Goal: Information Seeking & Learning: Learn about a topic

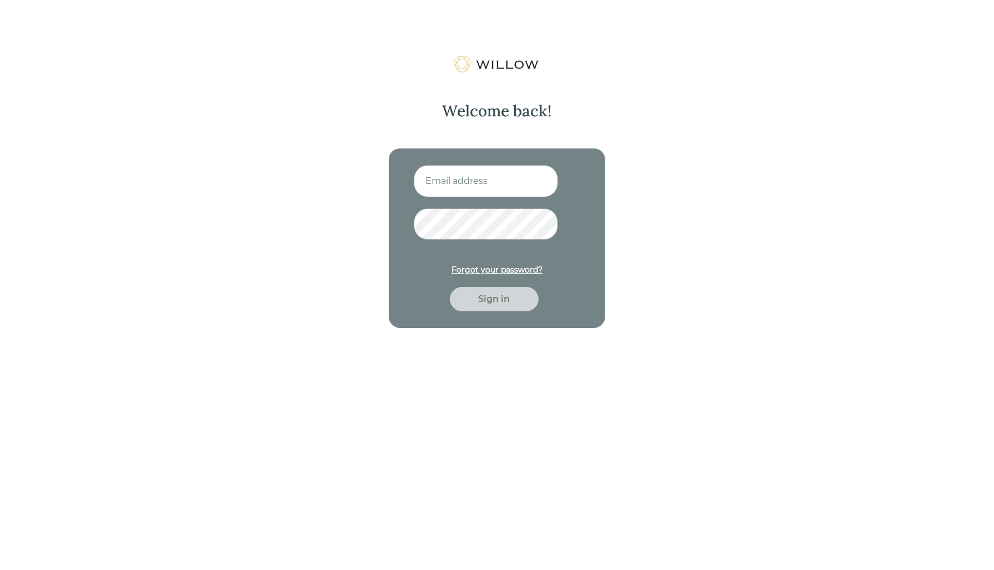
type input "[PERSON_NAME][EMAIL_ADDRESS][DOMAIN_NAME]"
click at [490, 308] on div "Sign in" at bounding box center [494, 299] width 89 height 24
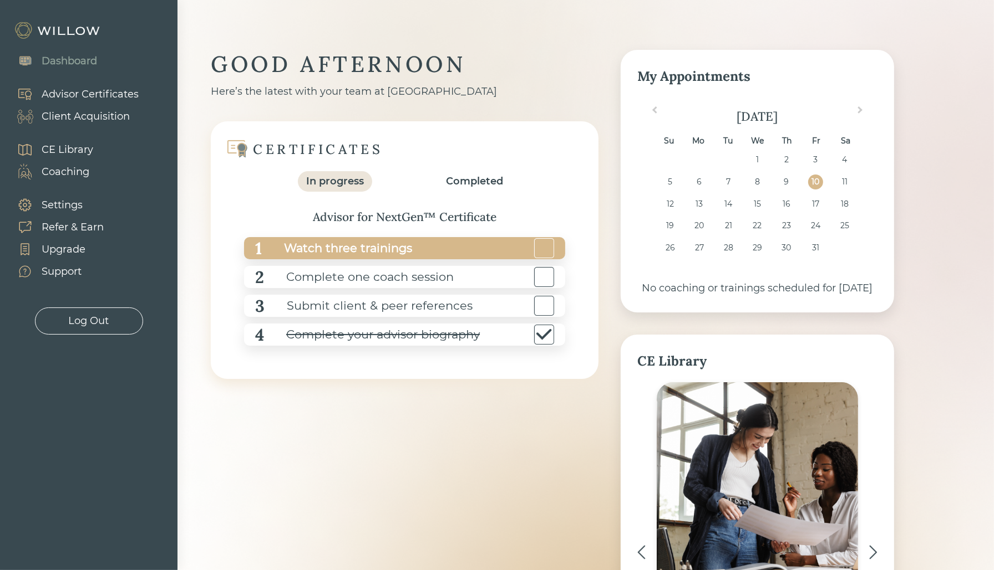
click at [373, 251] on div "Watch three trainings" at bounding box center [337, 248] width 150 height 25
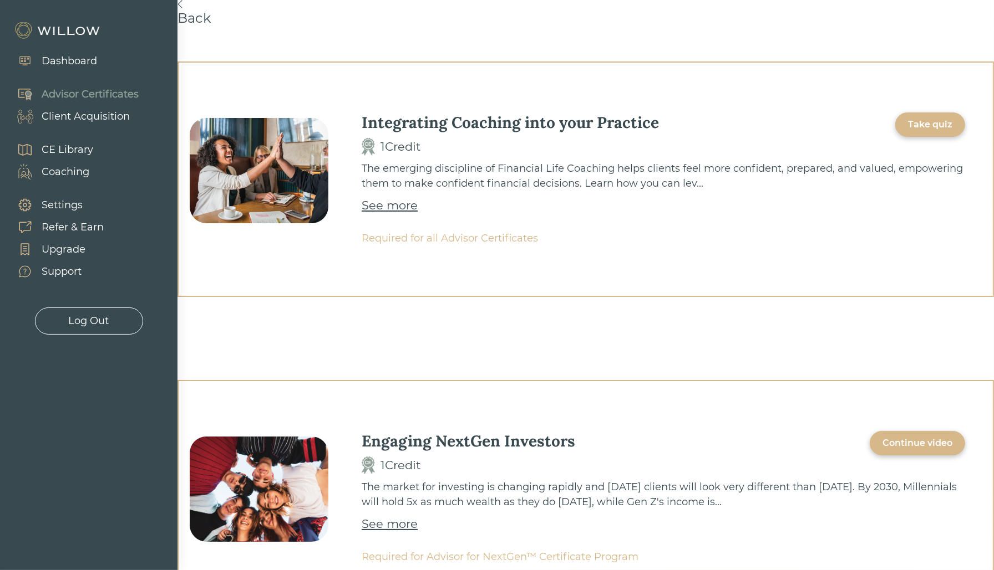
click at [918, 126] on div "Take quiz" at bounding box center [930, 124] width 44 height 13
click at [404, 213] on div "See more" at bounding box center [389, 206] width 56 height 18
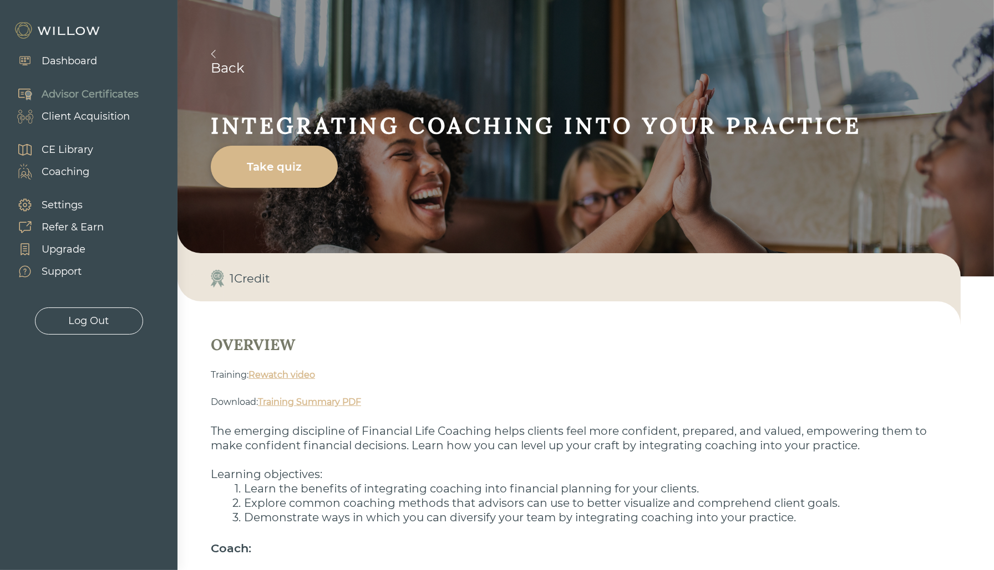
click at [229, 61] on link "Back" at bounding box center [602, 63] width 783 height 26
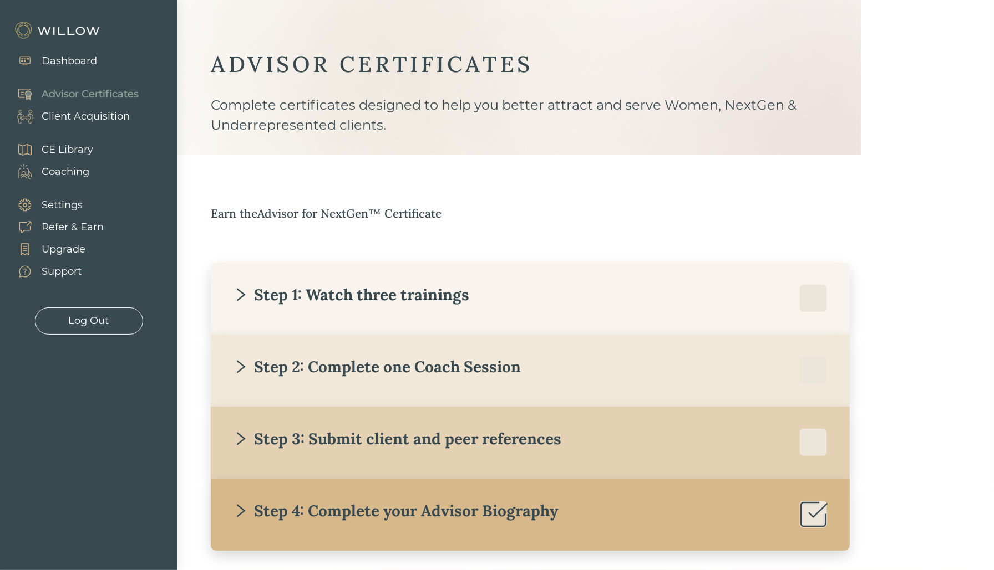
click at [371, 304] on div "Step 1: Watch three trainings" at bounding box center [351, 295] width 236 height 20
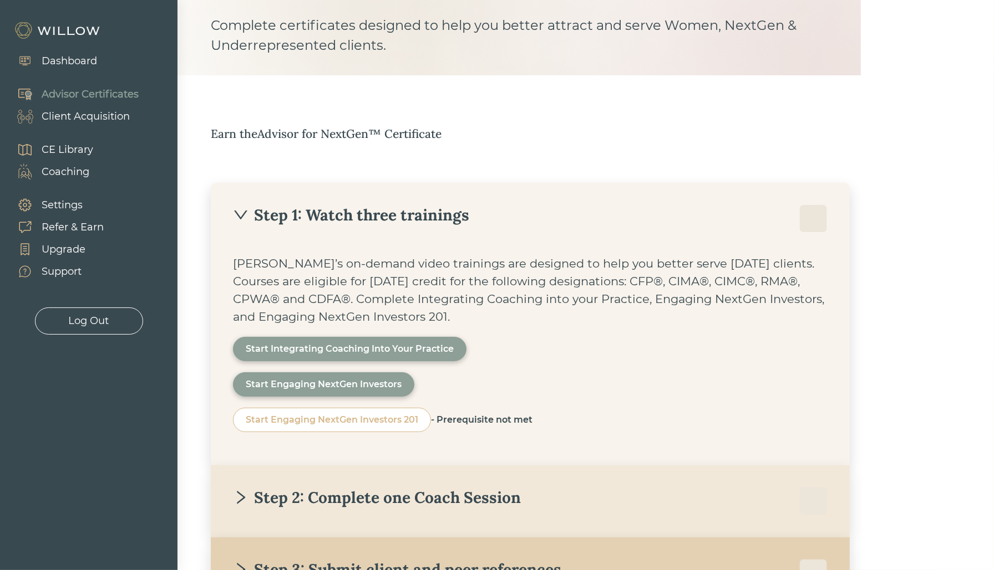
scroll to position [79, 0]
click at [340, 386] on div "Start Engaging NextGen Investors" at bounding box center [324, 385] width 156 height 13
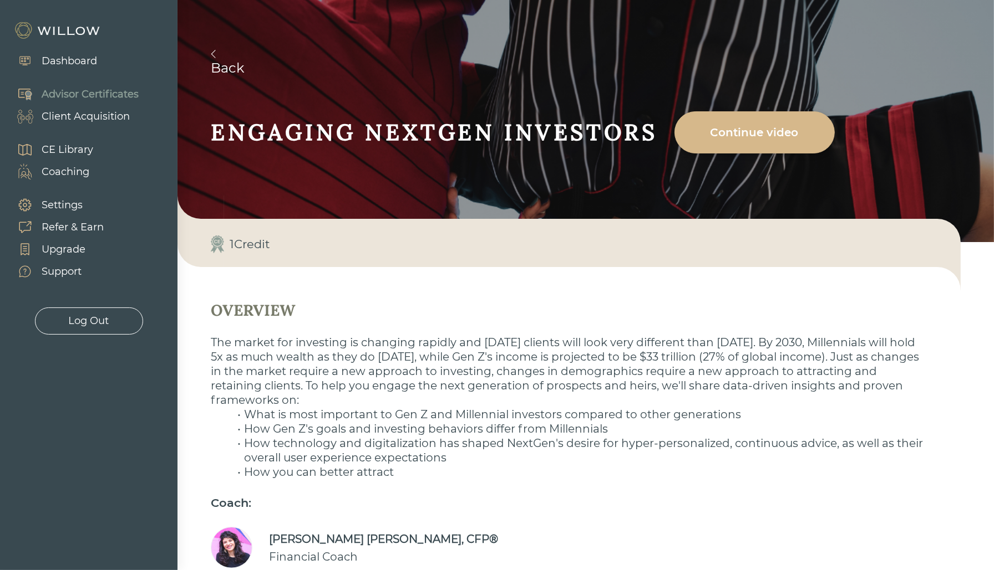
click at [216, 64] on link "Back" at bounding box center [602, 63] width 783 height 26
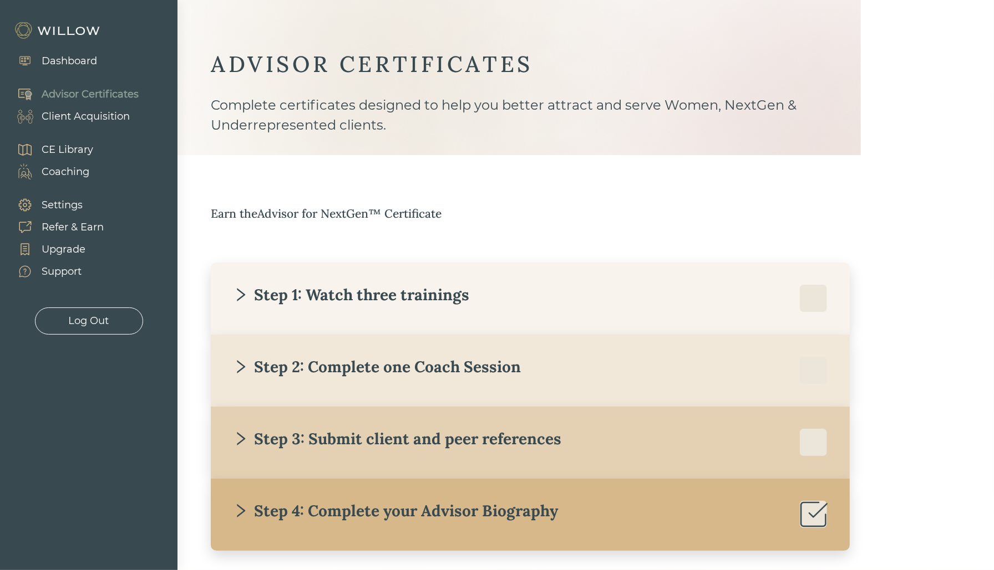
click at [274, 370] on div "Step 2: Complete one Coach Session" at bounding box center [377, 367] width 288 height 20
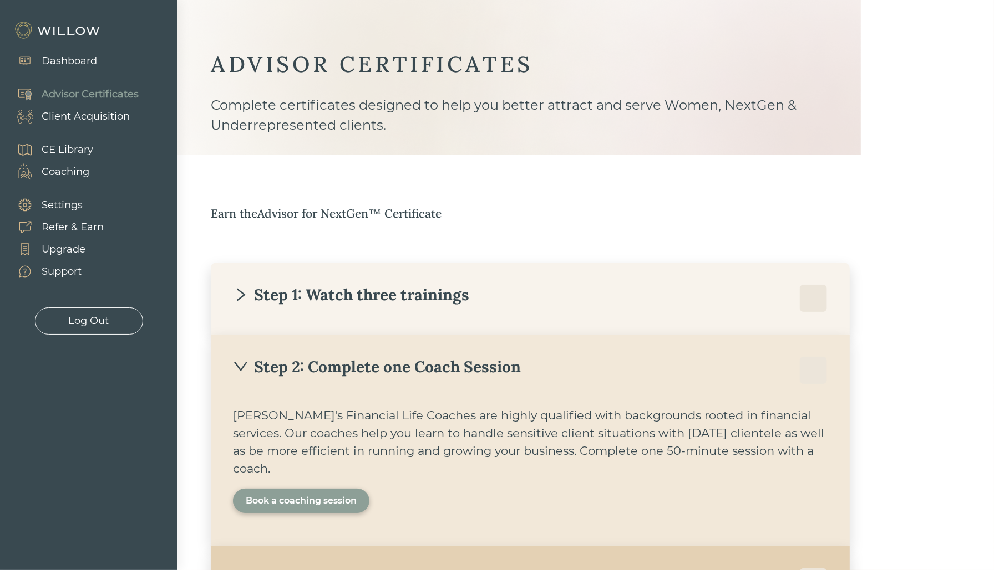
click at [287, 495] on div "Book a coaching session" at bounding box center [301, 501] width 111 height 13
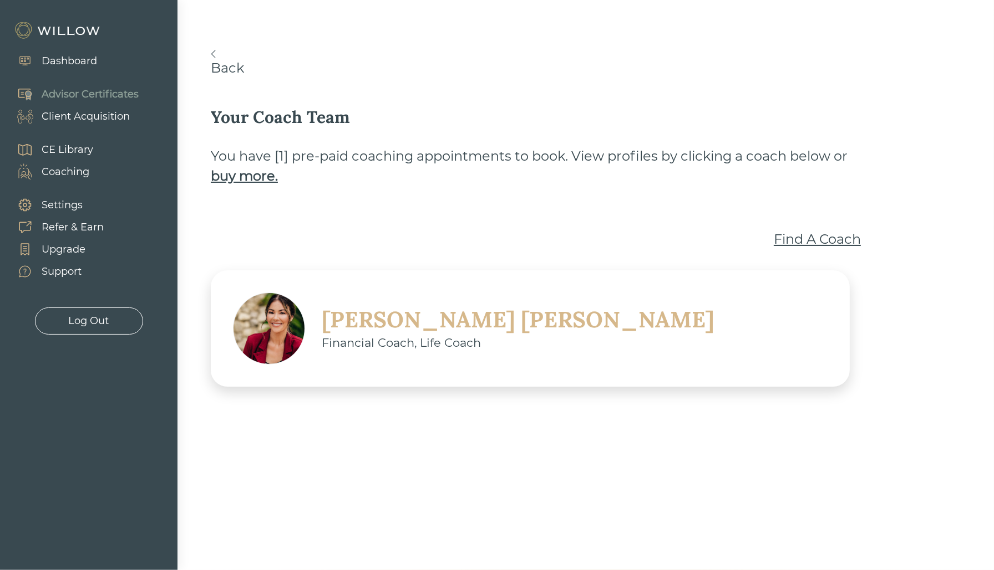
click at [812, 242] on div "Find A Coach" at bounding box center [816, 240] width 87 height 20
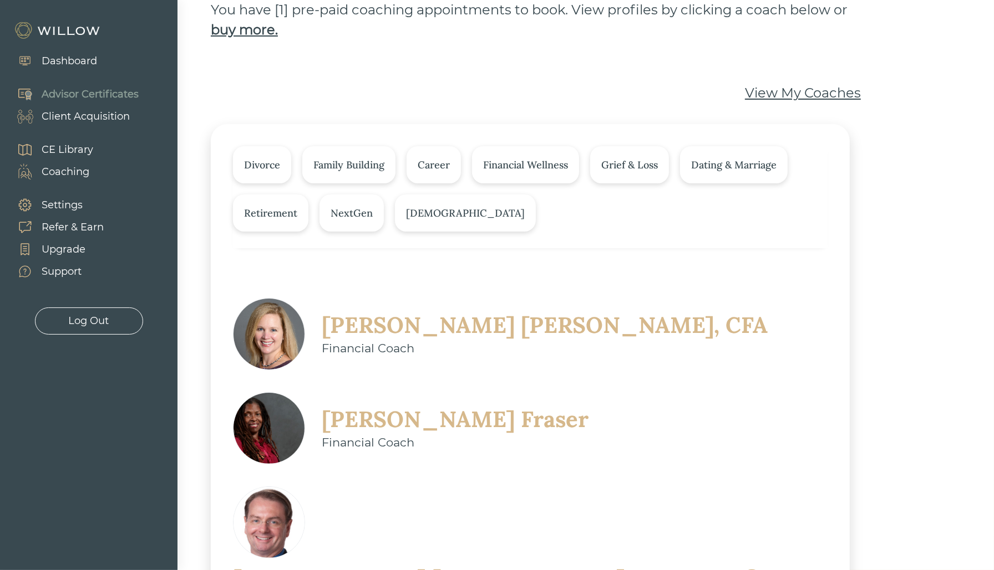
scroll to position [99, 0]
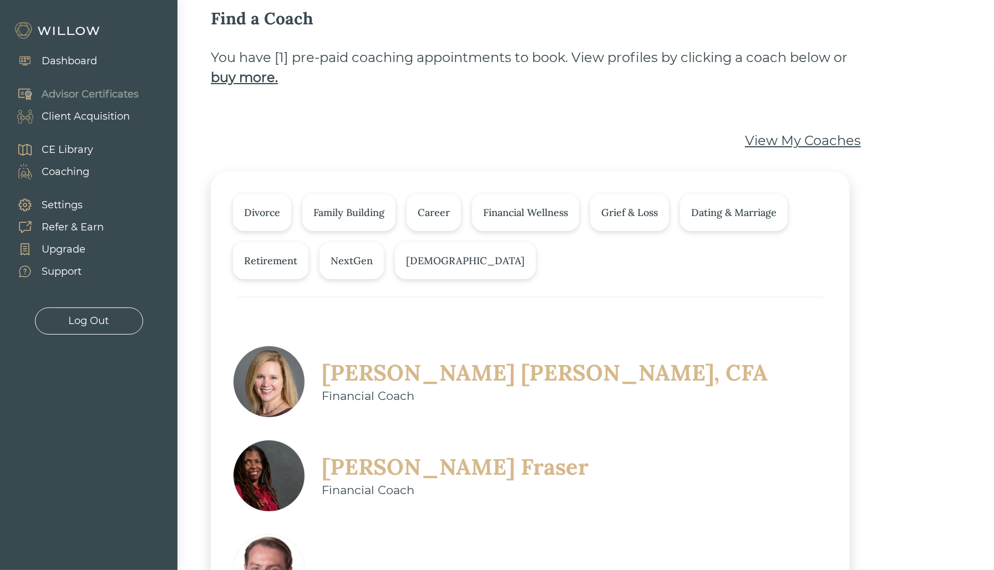
click at [52, 63] on div "Dashboard" at bounding box center [69, 61] width 55 height 15
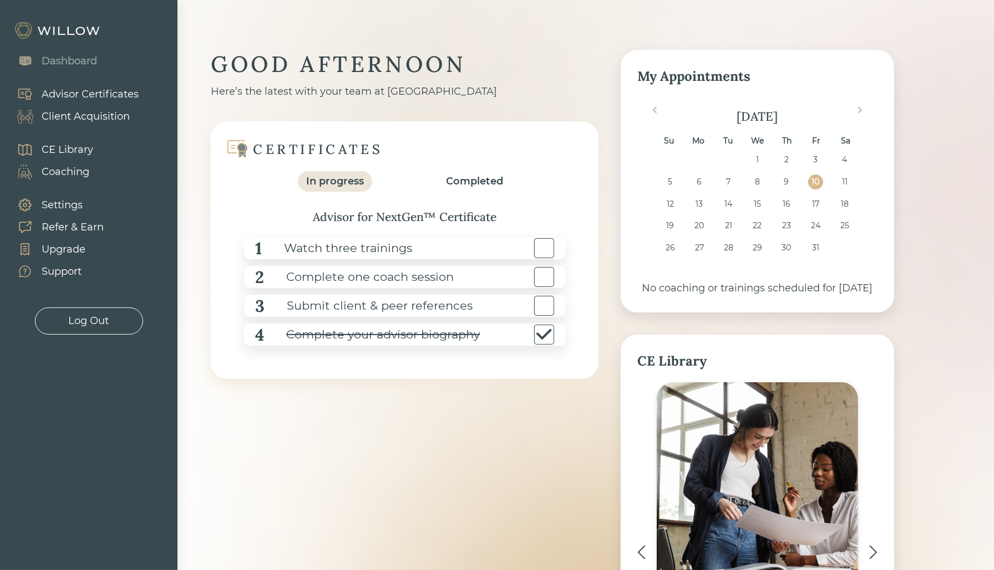
click at [127, 319] on div "Log Out" at bounding box center [89, 321] width 108 height 27
